Goal: Check status

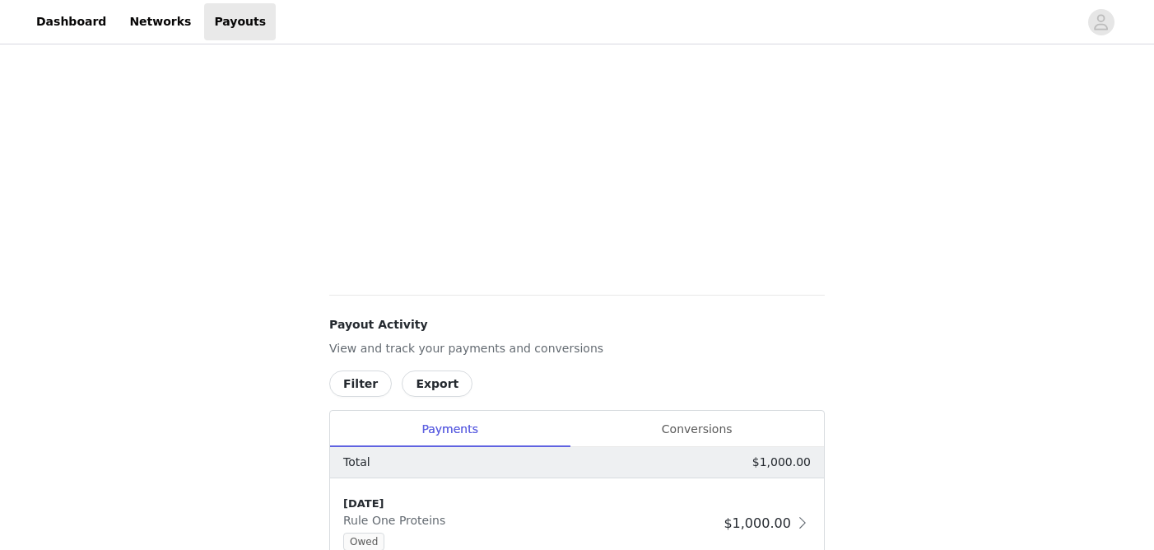
scroll to position [483, 0]
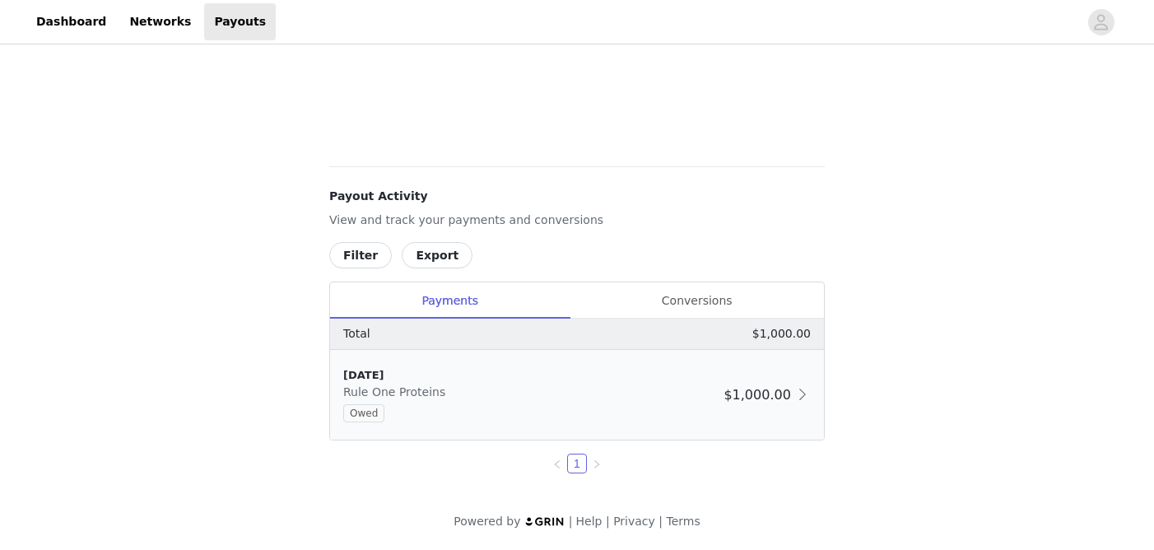
click at [397, 412] on div "Owed" at bounding box center [530, 413] width 374 height 18
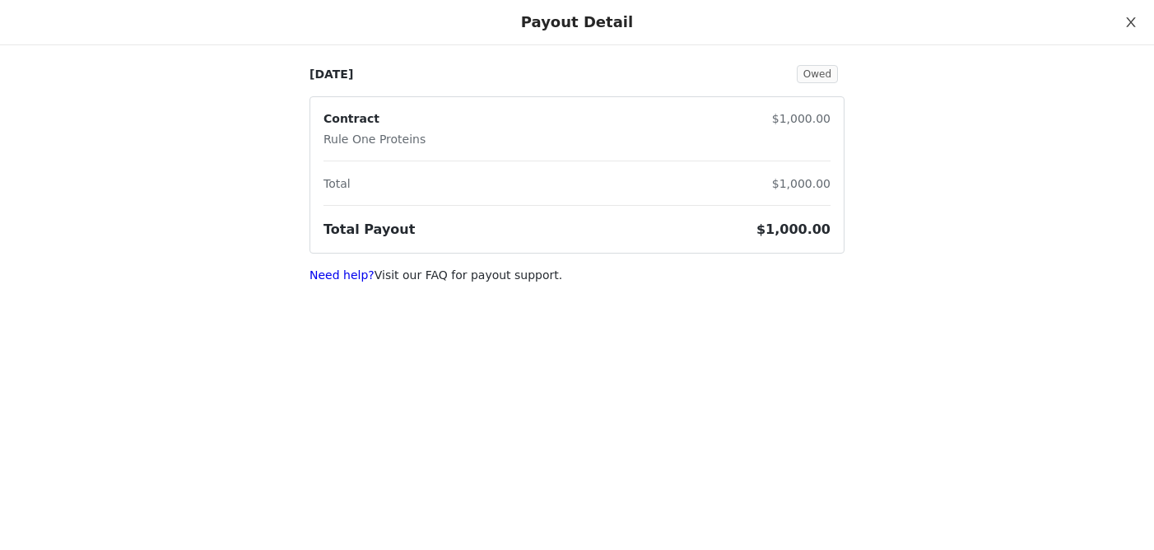
click at [1134, 21] on icon "icon: close" at bounding box center [1130, 22] width 13 height 13
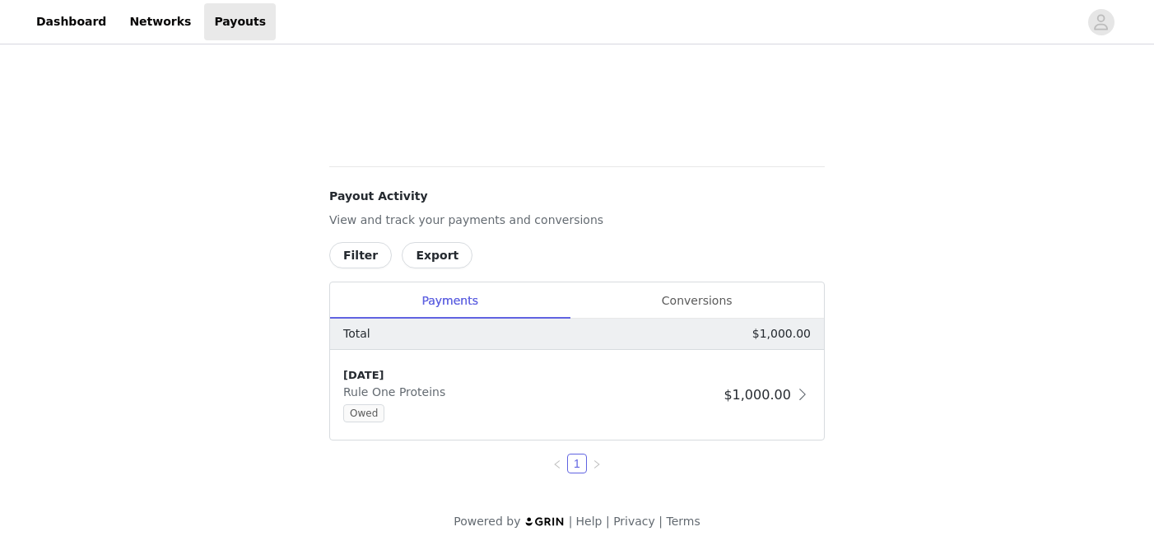
click at [443, 258] on button "Export" at bounding box center [437, 255] width 71 height 26
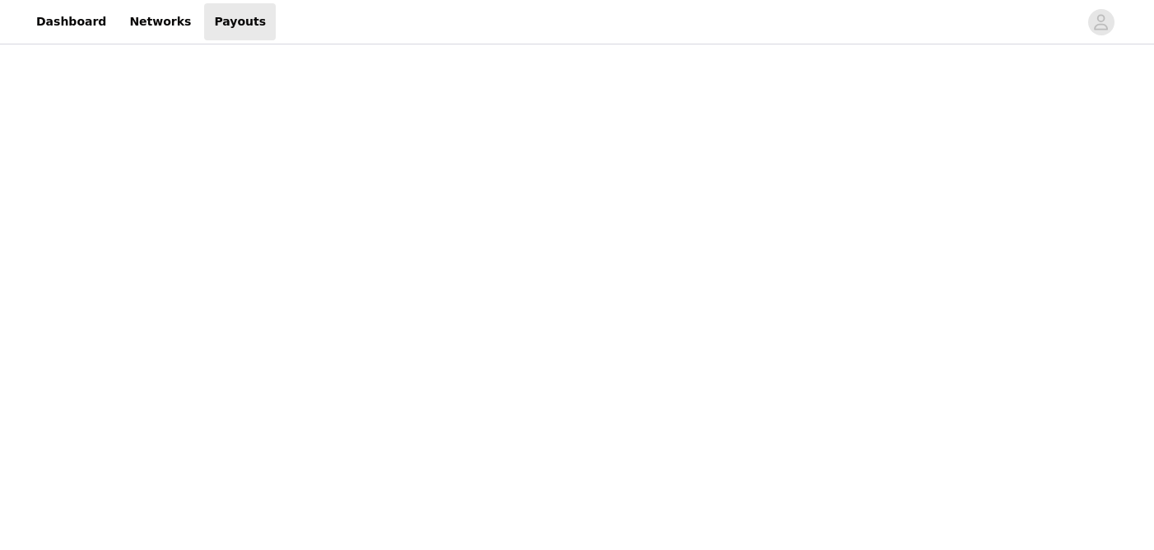
scroll to position [637, 0]
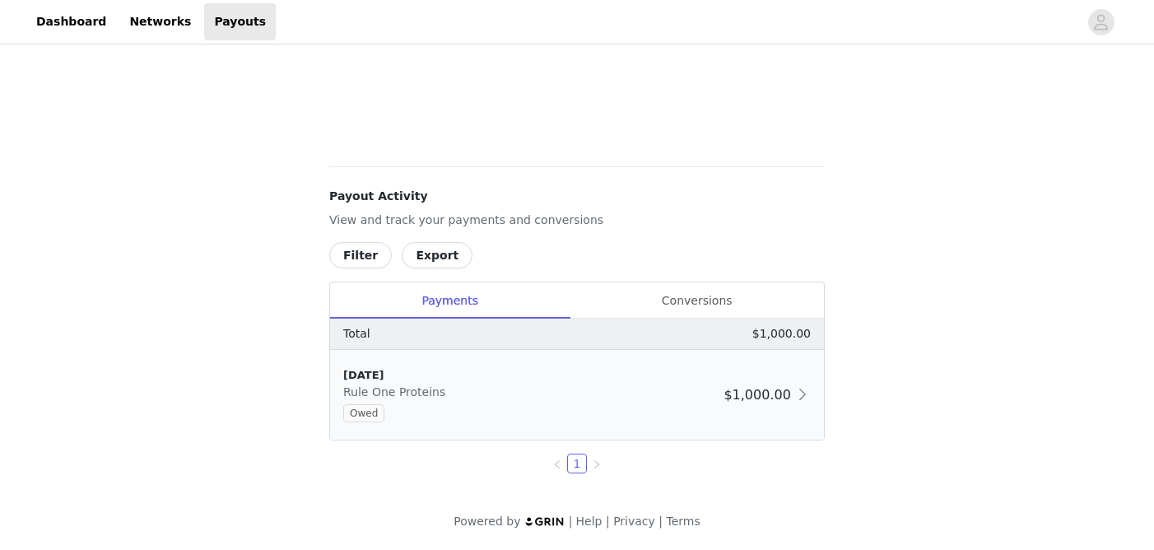
click at [462, 378] on div "[DATE]" at bounding box center [530, 375] width 374 height 16
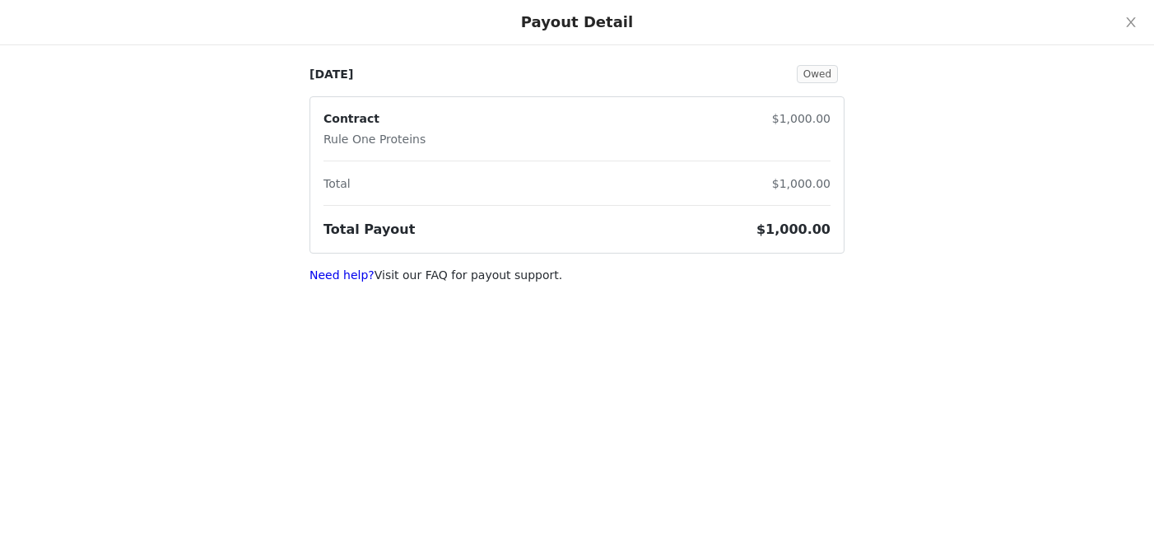
scroll to position [0, 0]
click at [821, 73] on span "Owed" at bounding box center [817, 74] width 41 height 18
click at [1126, 21] on icon "icon: close" at bounding box center [1130, 22] width 13 height 13
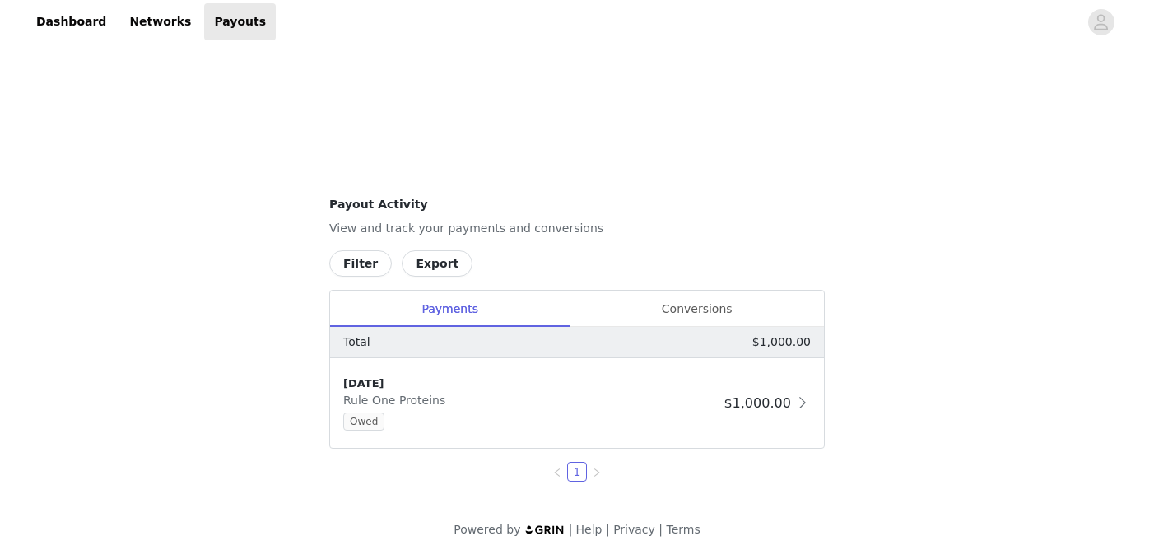
scroll to position [571, 0]
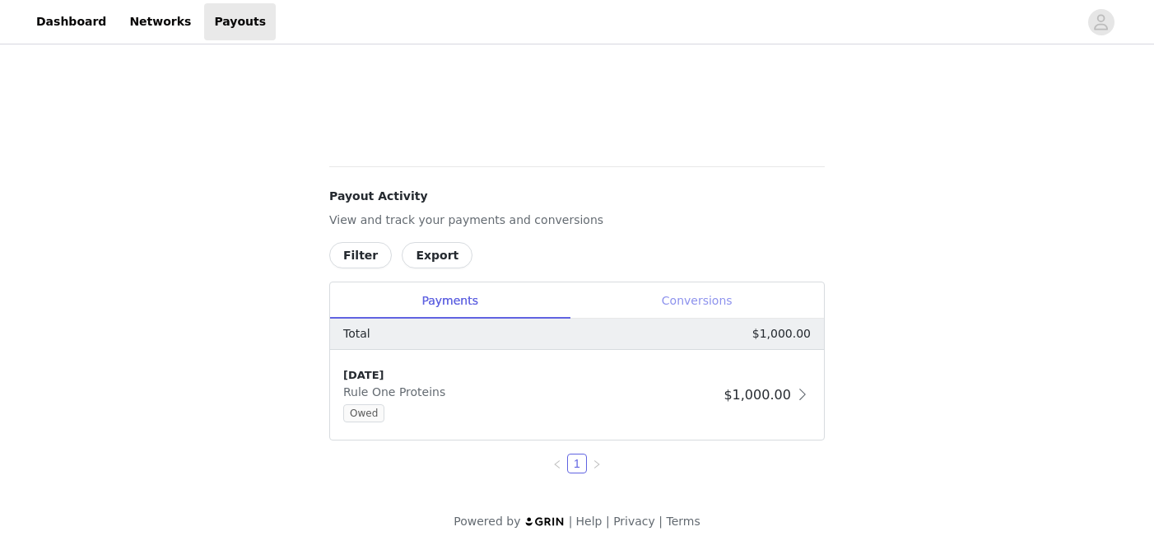
click at [695, 290] on div "Conversions" at bounding box center [697, 300] width 254 height 37
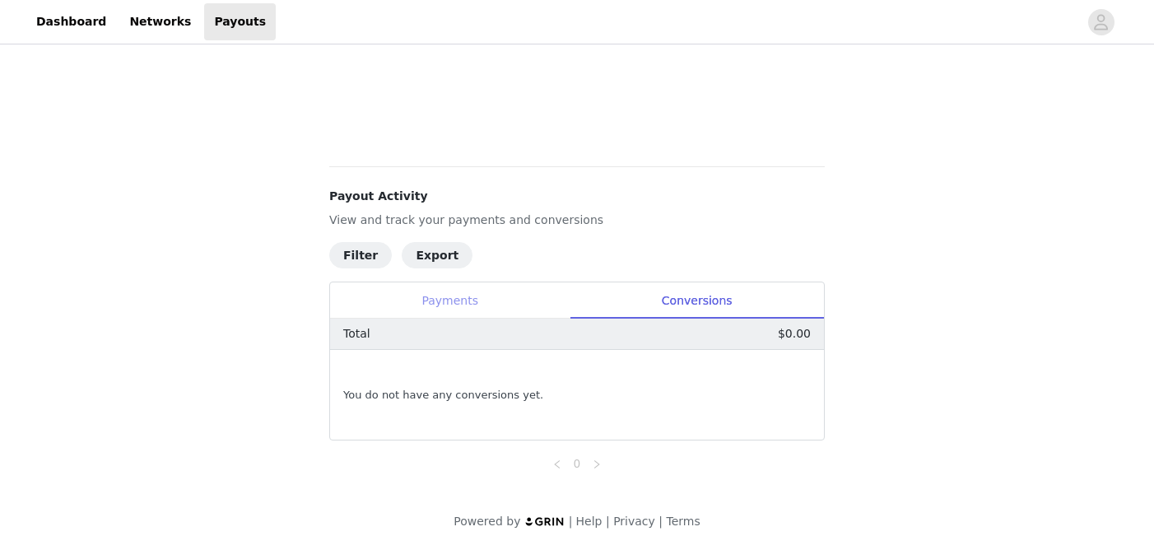
click at [466, 299] on div "Payments" at bounding box center [450, 300] width 240 height 37
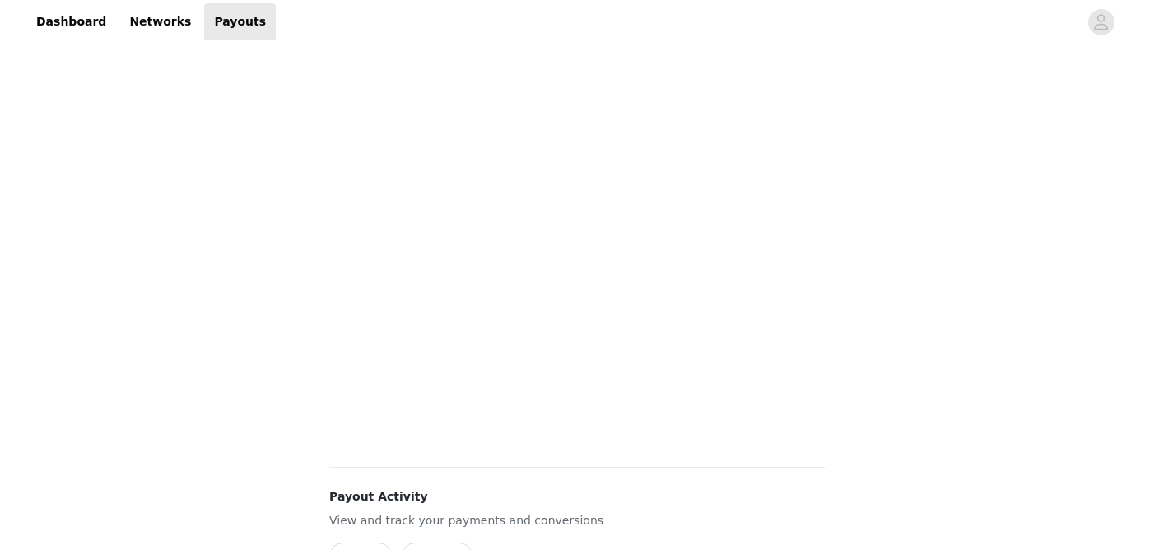
scroll to position [0, 0]
